Goal: Find specific page/section: Find specific page/section

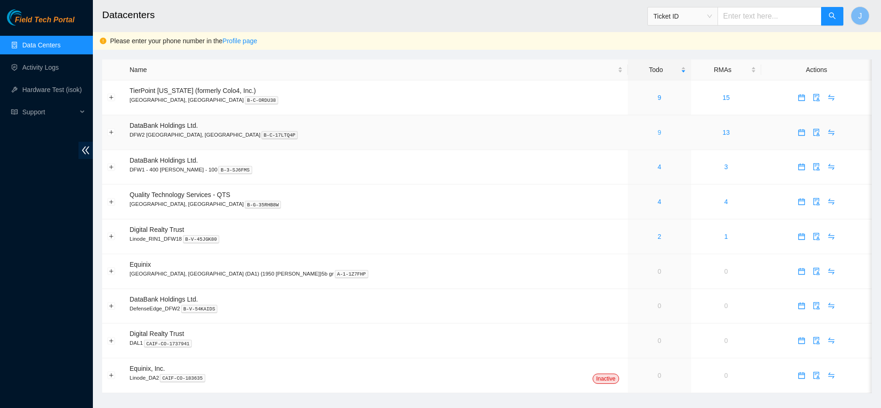
click at [658, 132] on link "9" at bounding box center [660, 132] width 4 height 7
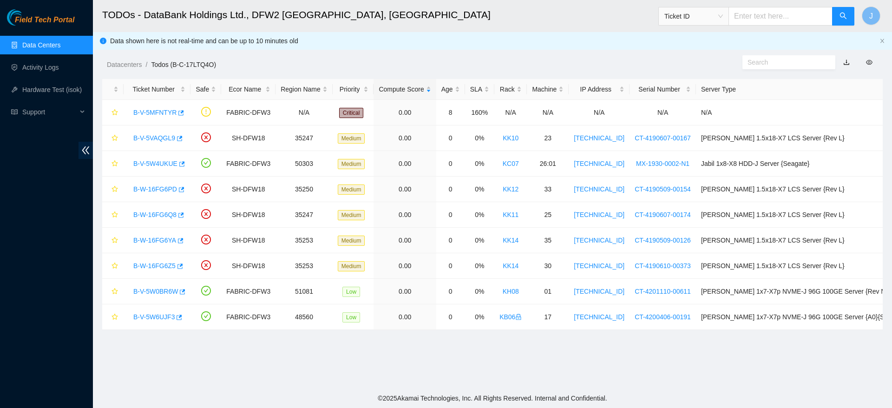
click at [458, 367] on main "TODOs - DataBank Holdings Ltd., DFW2 [GEOGRAPHIC_DATA], [GEOGRAPHIC_DATA] Ticke…" at bounding box center [492, 194] width 799 height 388
